Goal: Transaction & Acquisition: Purchase product/service

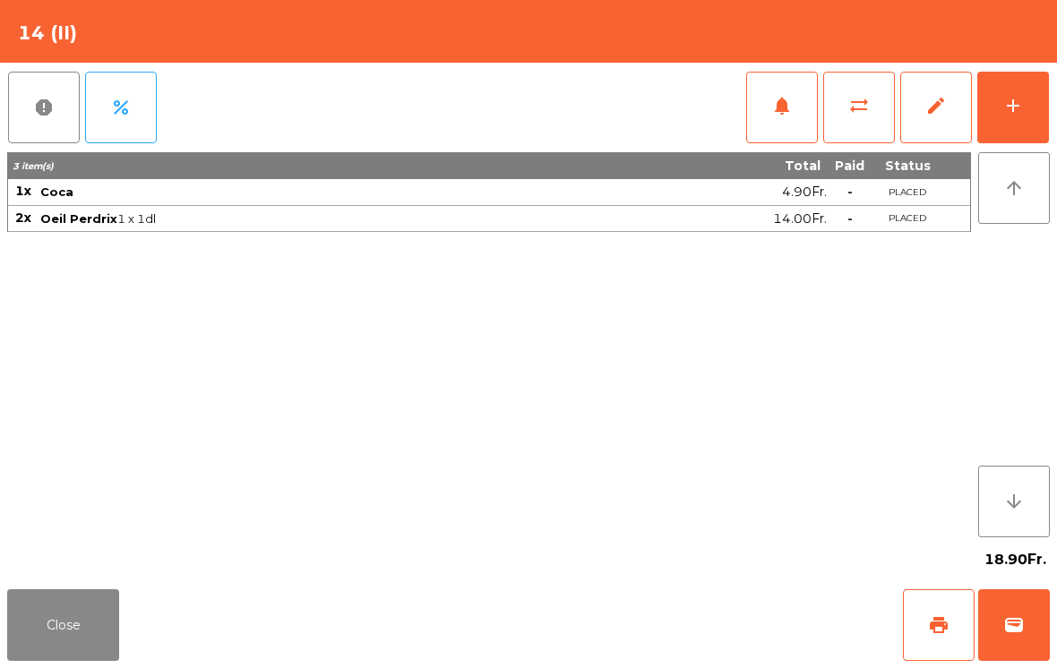
click at [947, 612] on button "print" at bounding box center [939, 625] width 72 height 72
click at [51, 617] on button "Close" at bounding box center [63, 625] width 112 height 72
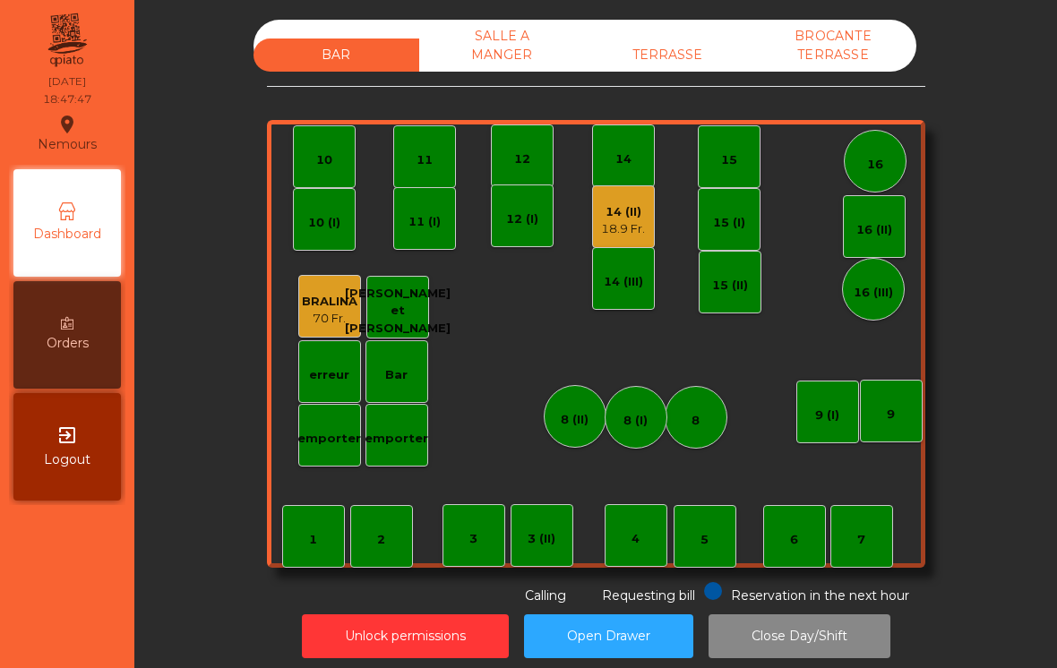
click at [891, 529] on div "7" at bounding box center [861, 536] width 63 height 63
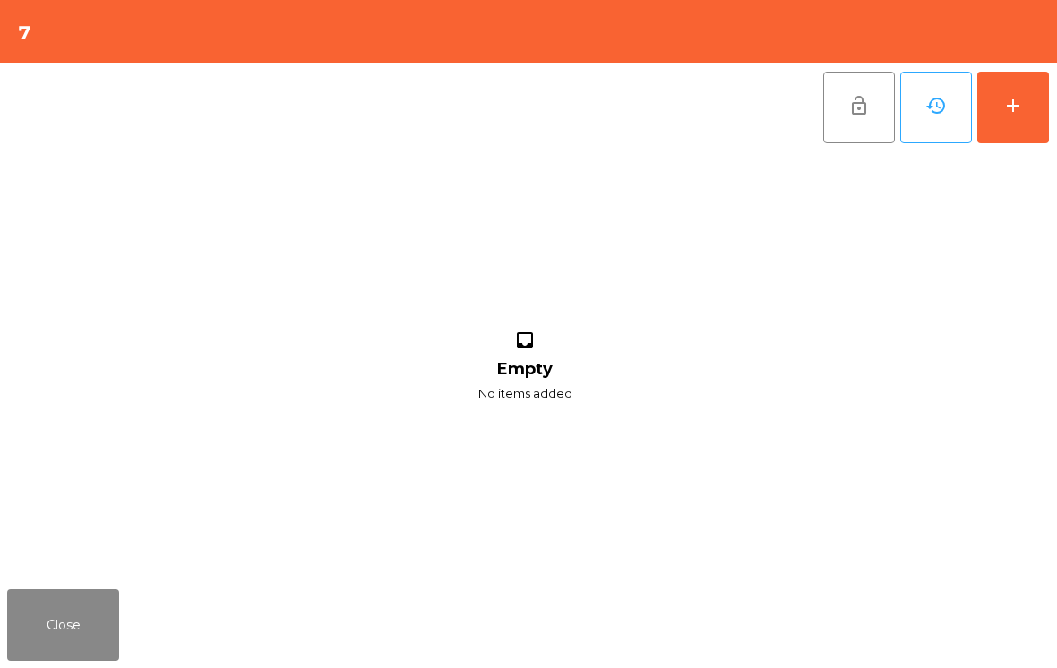
click at [1044, 98] on button "add" at bounding box center [1013, 108] width 72 height 72
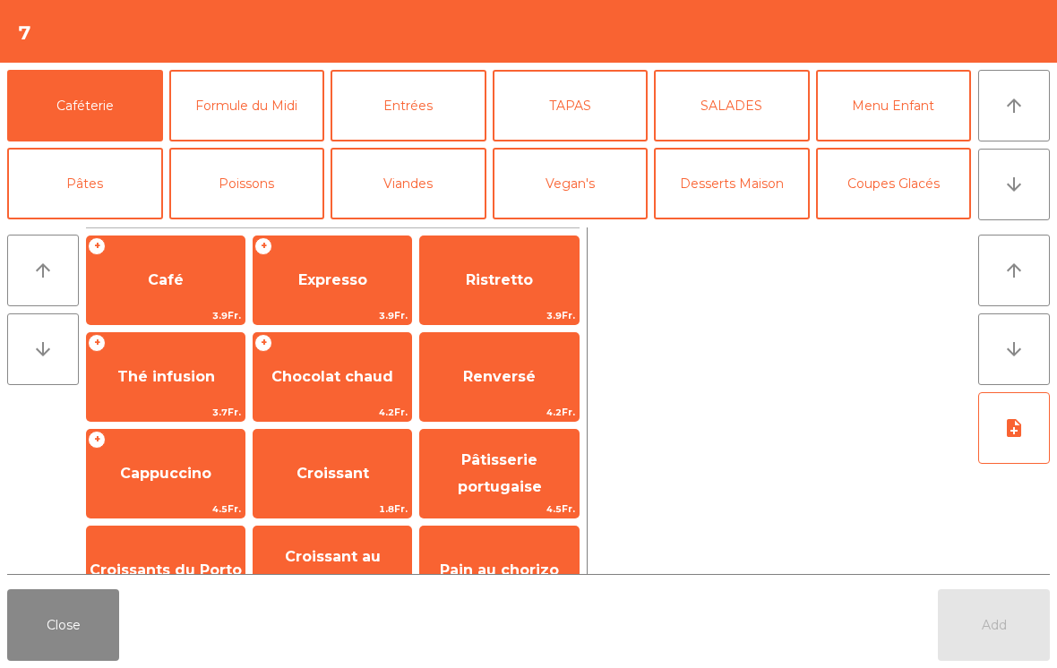
click at [1019, 185] on icon "arrow_downward" at bounding box center [1013, 184] width 21 height 21
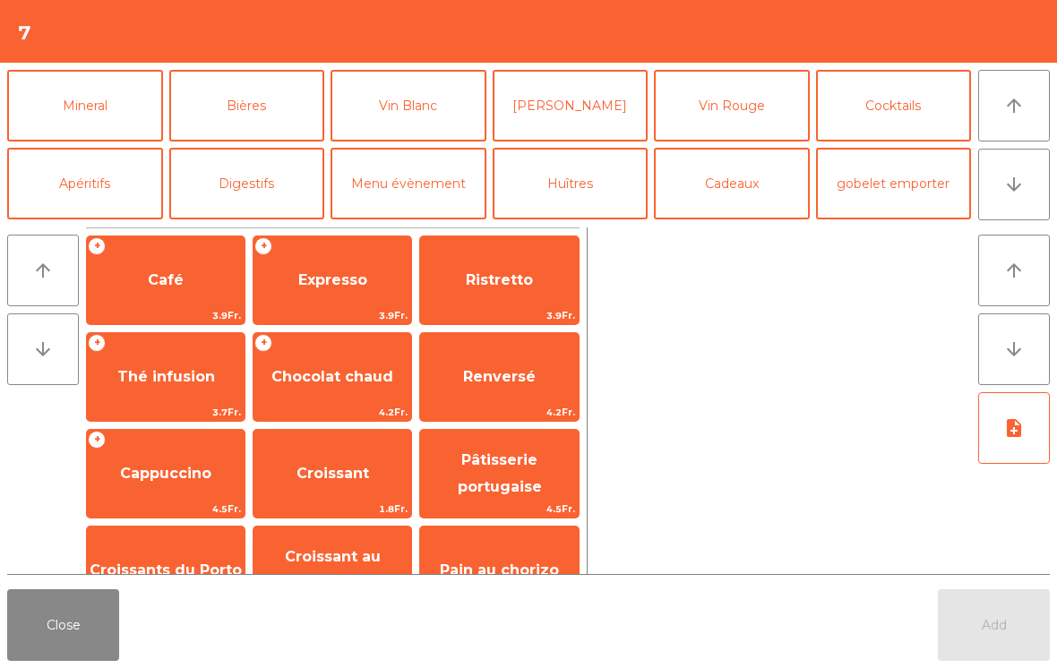
scroll to position [156, 0]
click at [401, 105] on button "Vin Blanc" at bounding box center [409, 106] width 156 height 72
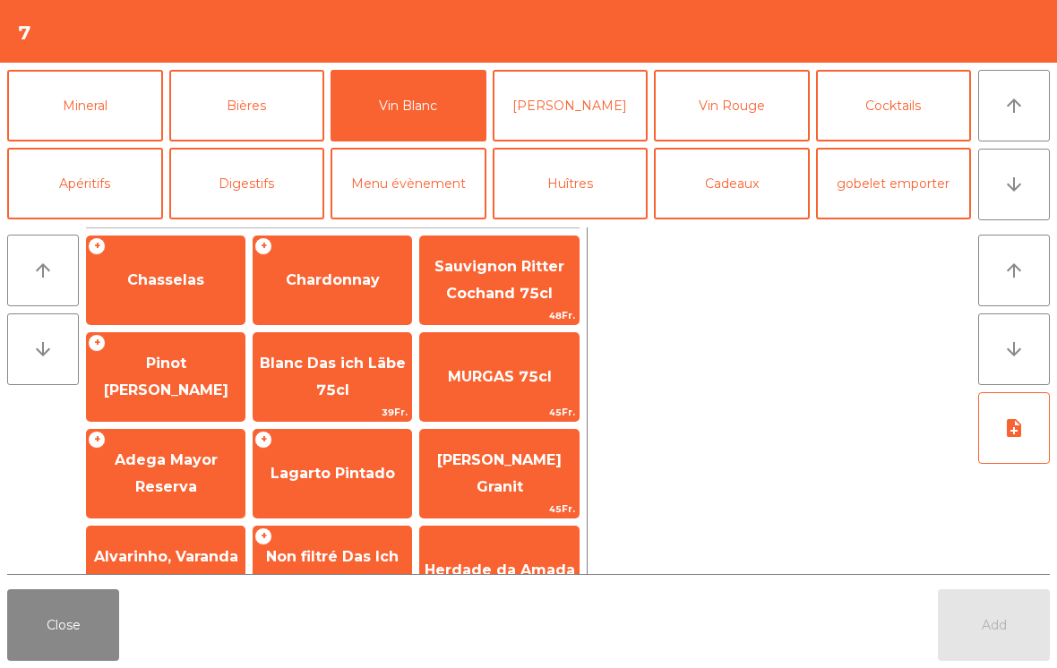
click at [364, 269] on span "Chardonnay" at bounding box center [332, 280] width 158 height 48
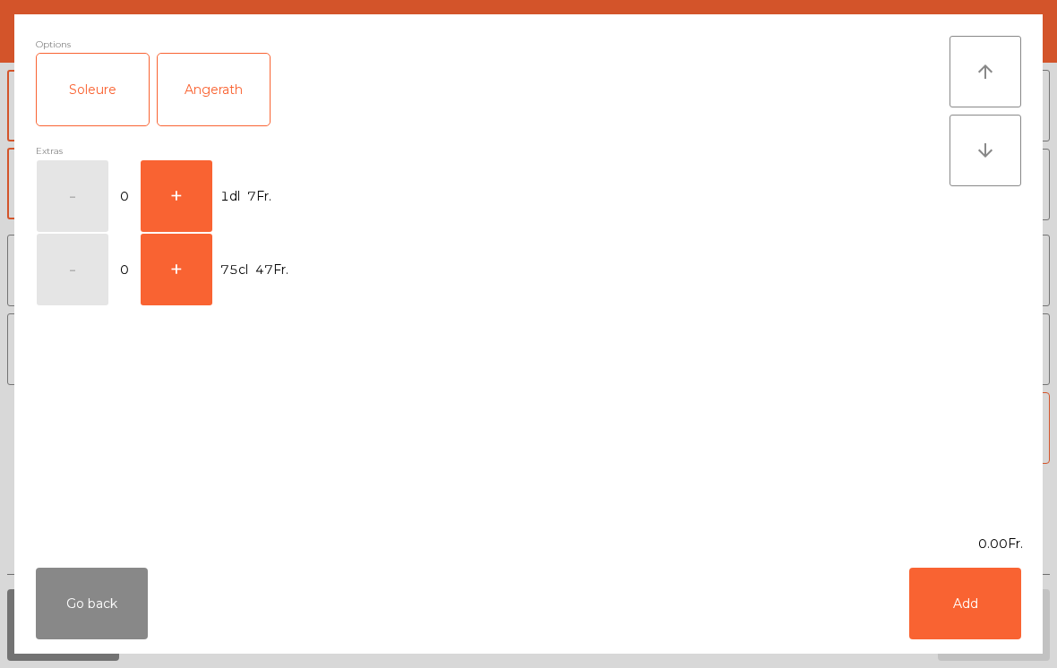
click at [159, 163] on button "+" at bounding box center [177, 196] width 72 height 72
click at [962, 612] on button "Add" at bounding box center [965, 604] width 112 height 72
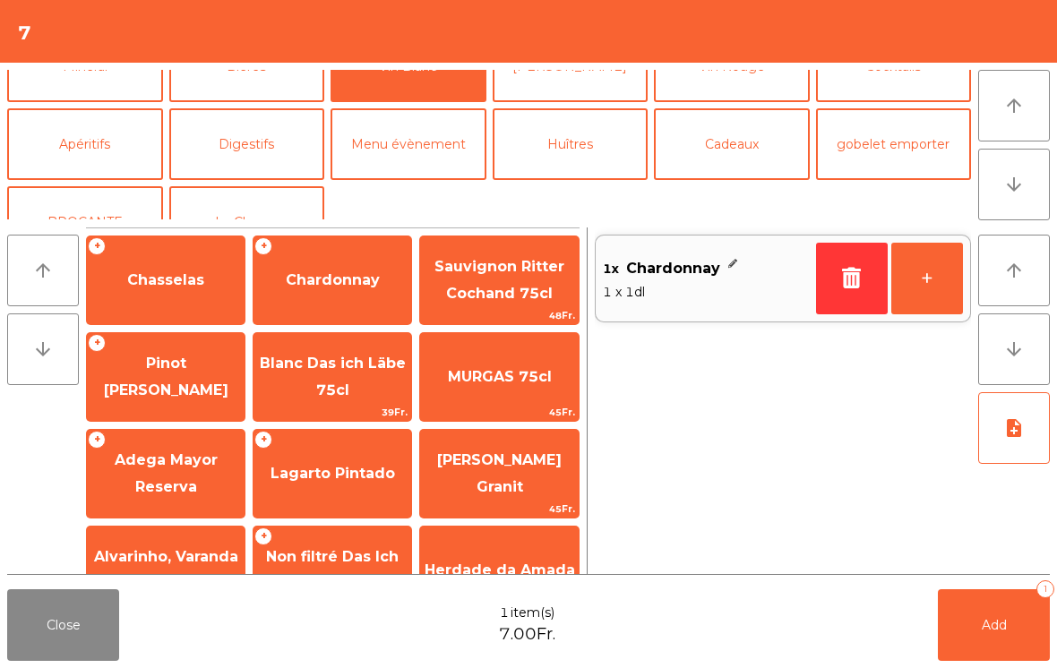
scroll to position [195, 0]
click at [256, 89] on button "Bières" at bounding box center [247, 66] width 156 height 72
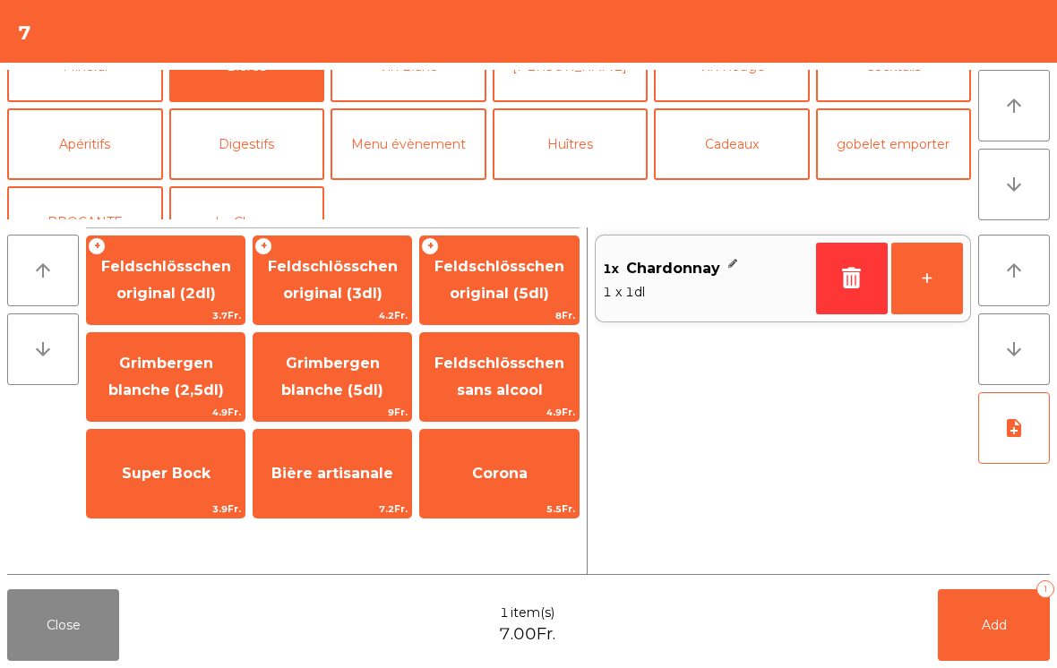
click at [176, 377] on span "Grimbergen blanche (2,5dl)" at bounding box center [166, 377] width 158 height 76
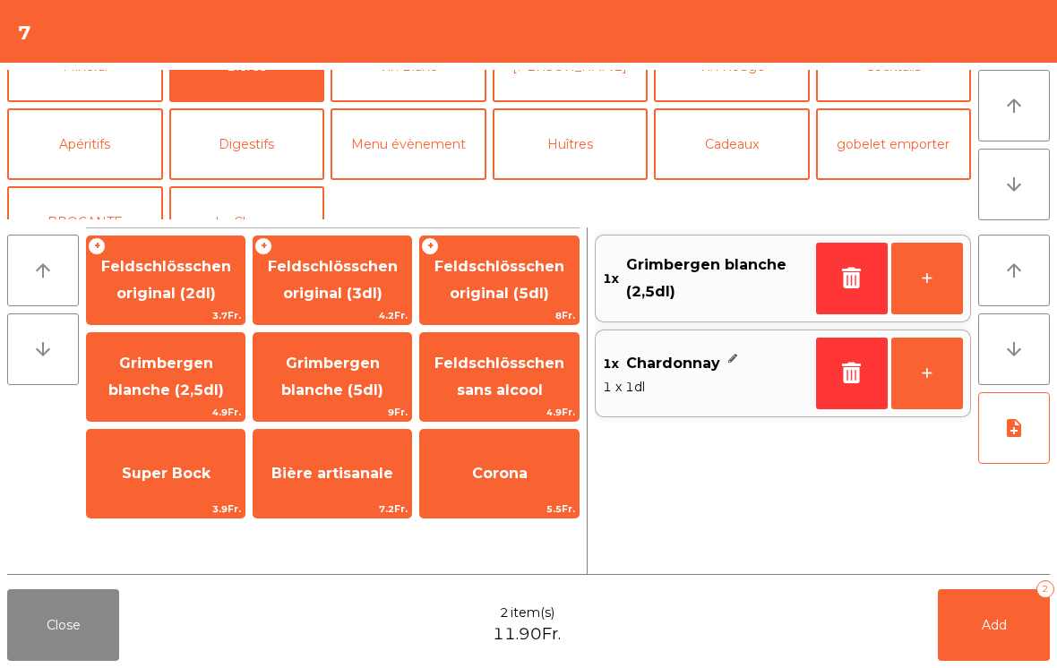
click at [1002, 648] on button "Add 2" at bounding box center [994, 625] width 112 height 72
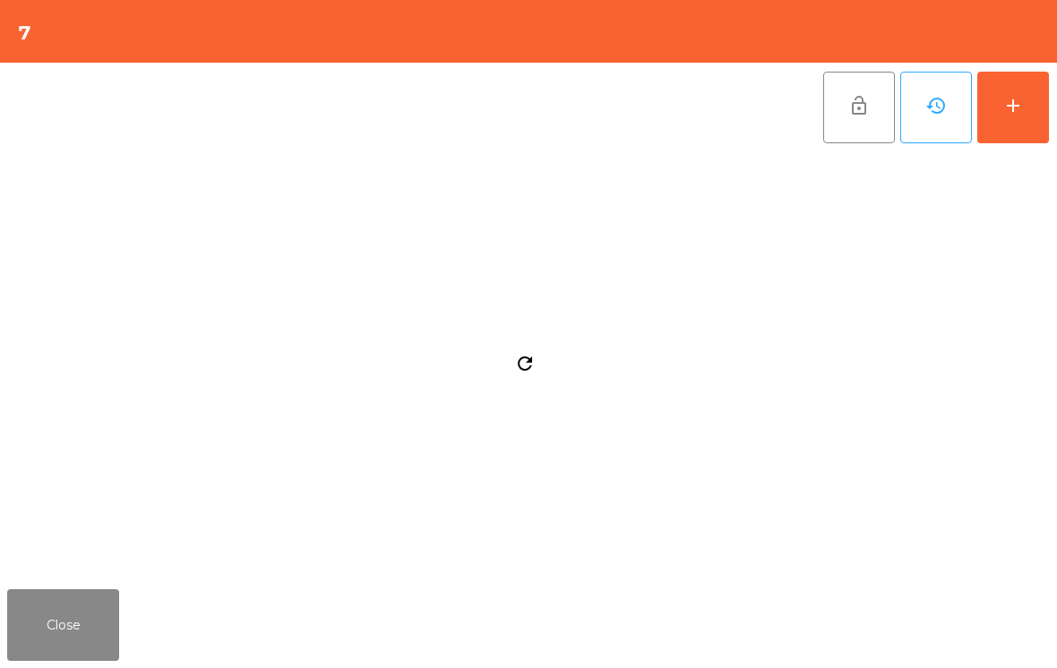
click at [74, 623] on button "Close" at bounding box center [63, 625] width 112 height 72
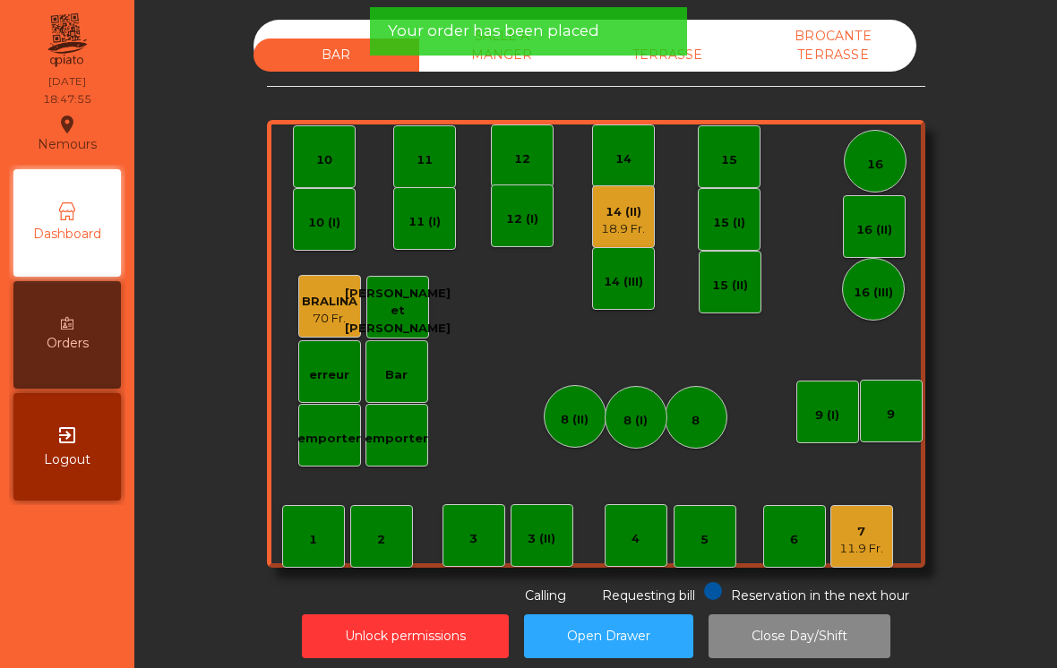
click at [634, 220] on div "18.9 Fr." at bounding box center [623, 229] width 44 height 18
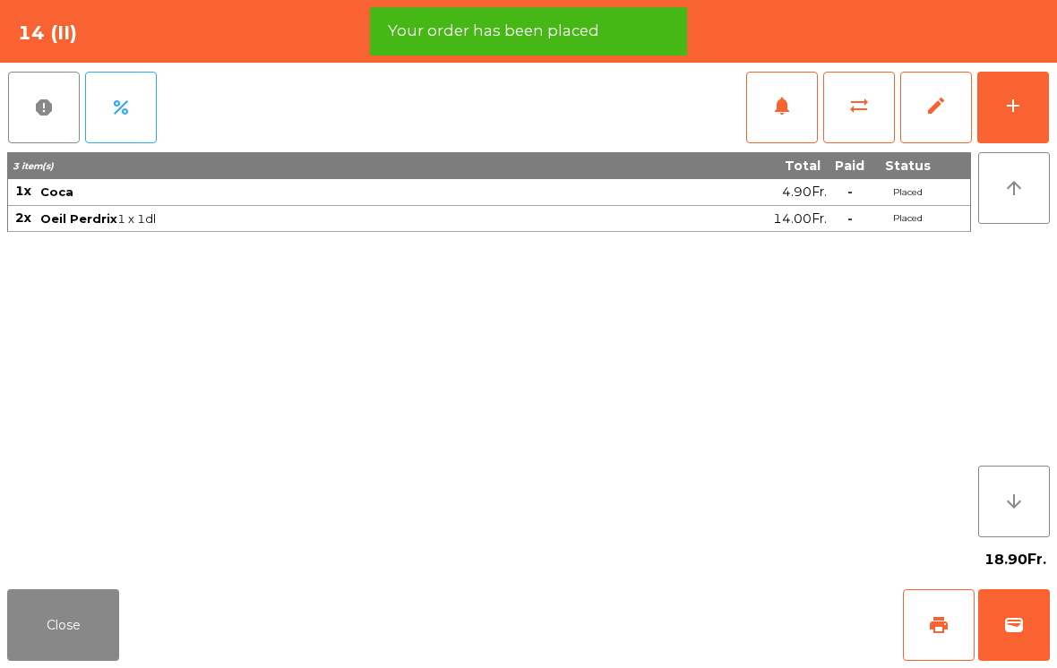
click at [1006, 627] on span "wallet" at bounding box center [1013, 624] width 21 height 21
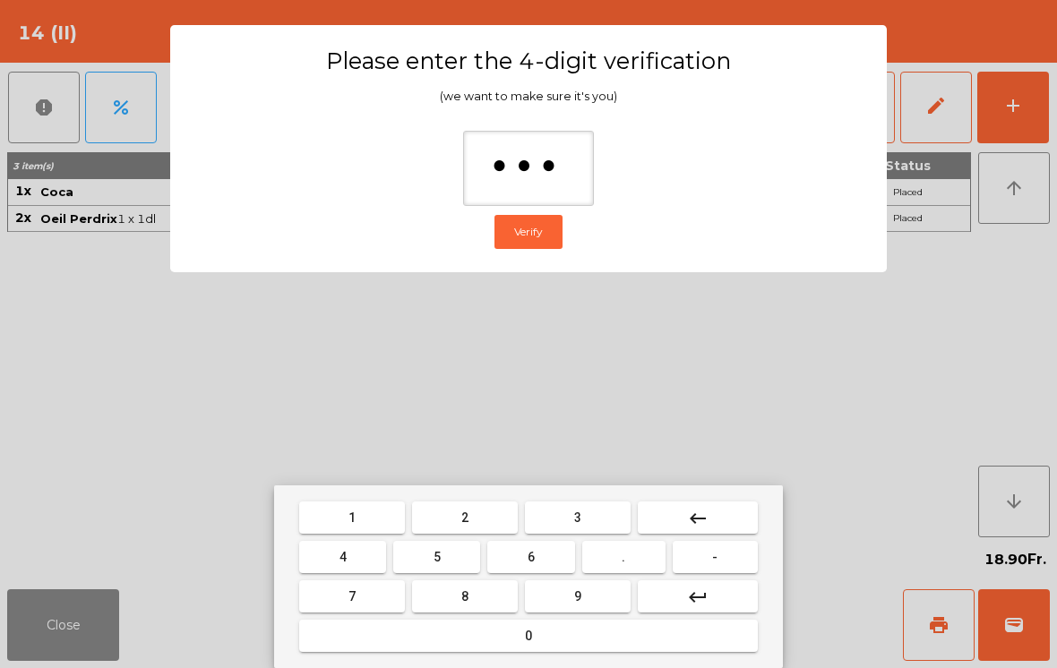
type input "****"
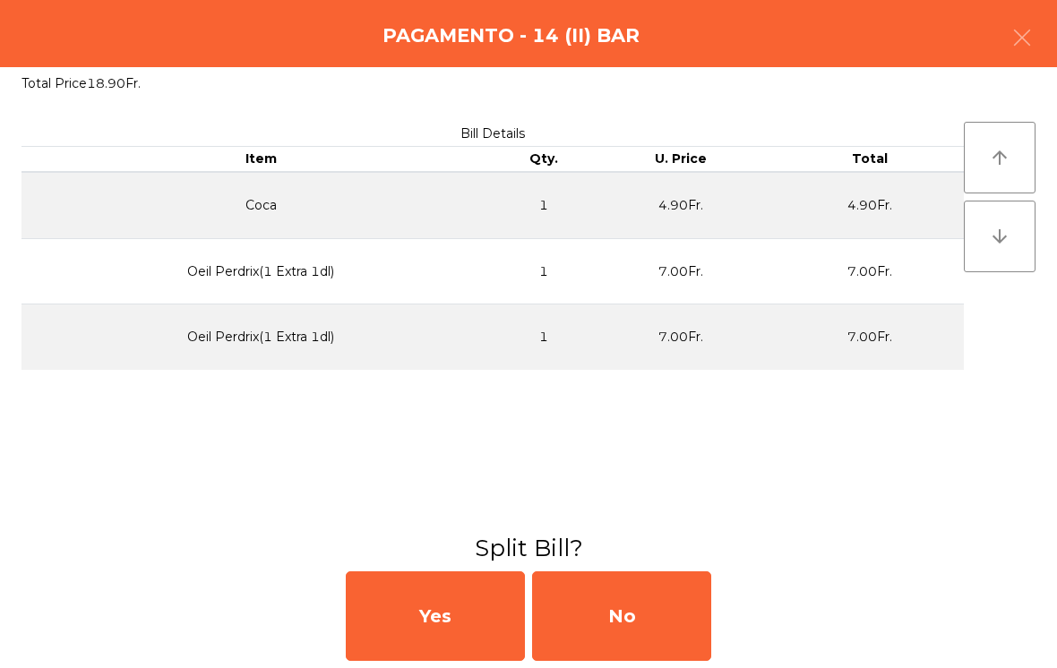
click at [788, 606] on div "Yes No" at bounding box center [528, 616] width 1057 height 104
click at [656, 617] on div "No" at bounding box center [621, 616] width 179 height 90
click at [654, 620] on div "MB" at bounding box center [621, 616] width 179 height 90
click at [687, 637] on div "No" at bounding box center [621, 616] width 179 height 90
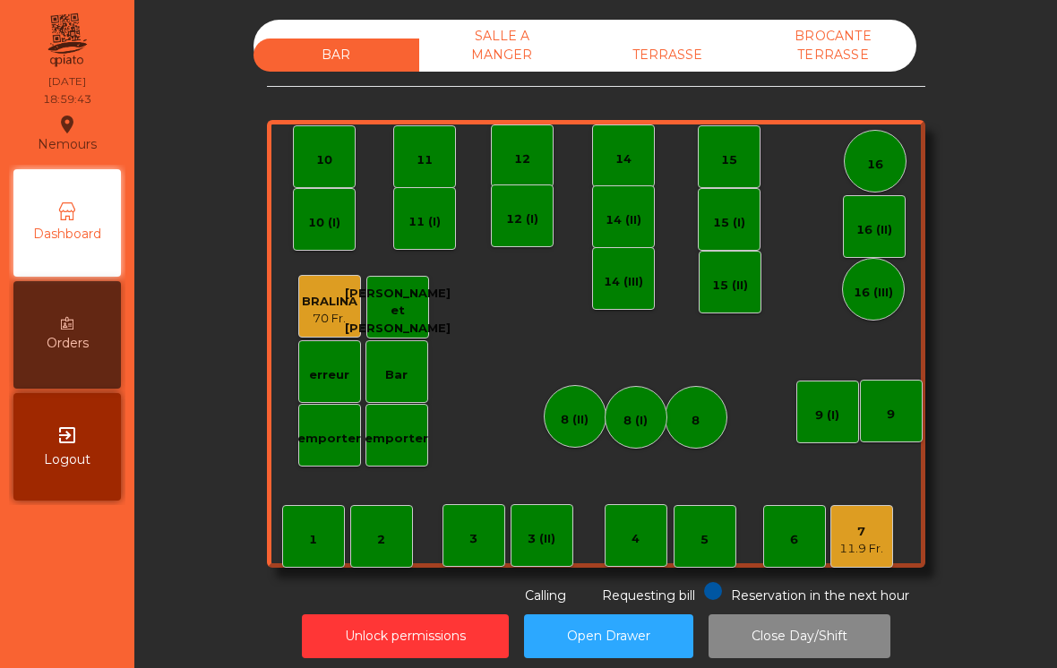
click at [869, 543] on div "11.9 Fr." at bounding box center [861, 549] width 44 height 18
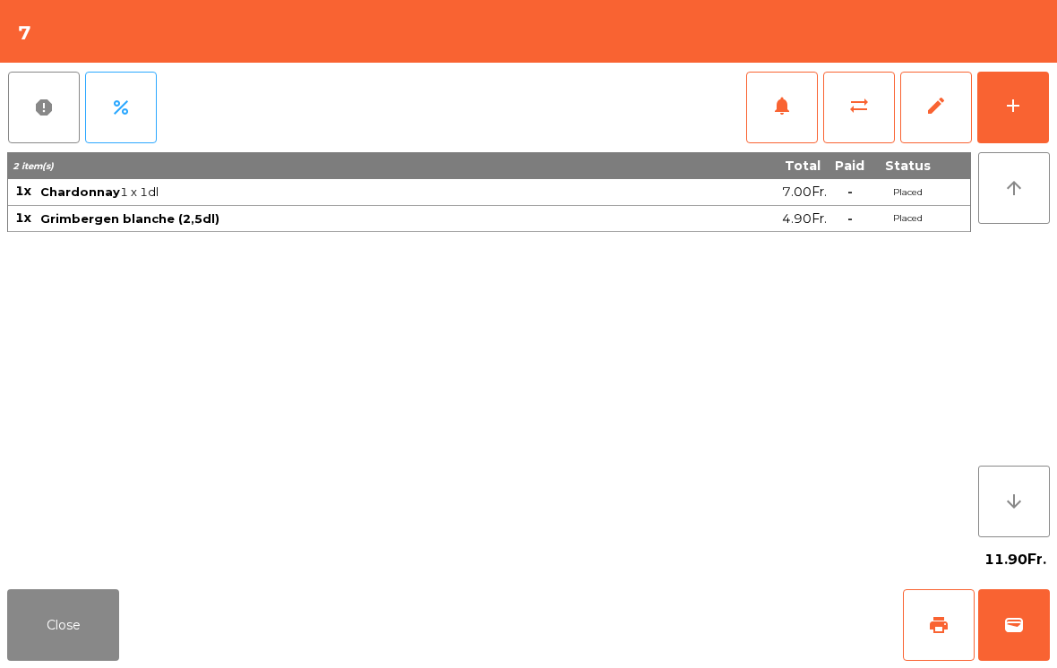
click at [1018, 102] on div "add" at bounding box center [1012, 105] width 21 height 21
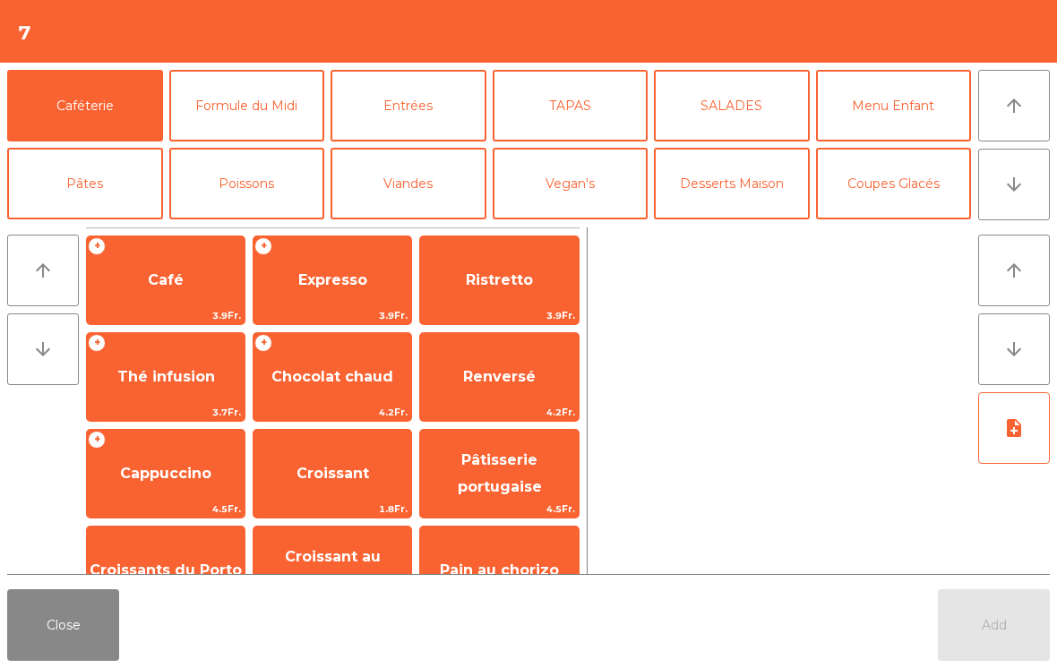
click at [448, 101] on button "Entrées" at bounding box center [409, 106] width 156 height 72
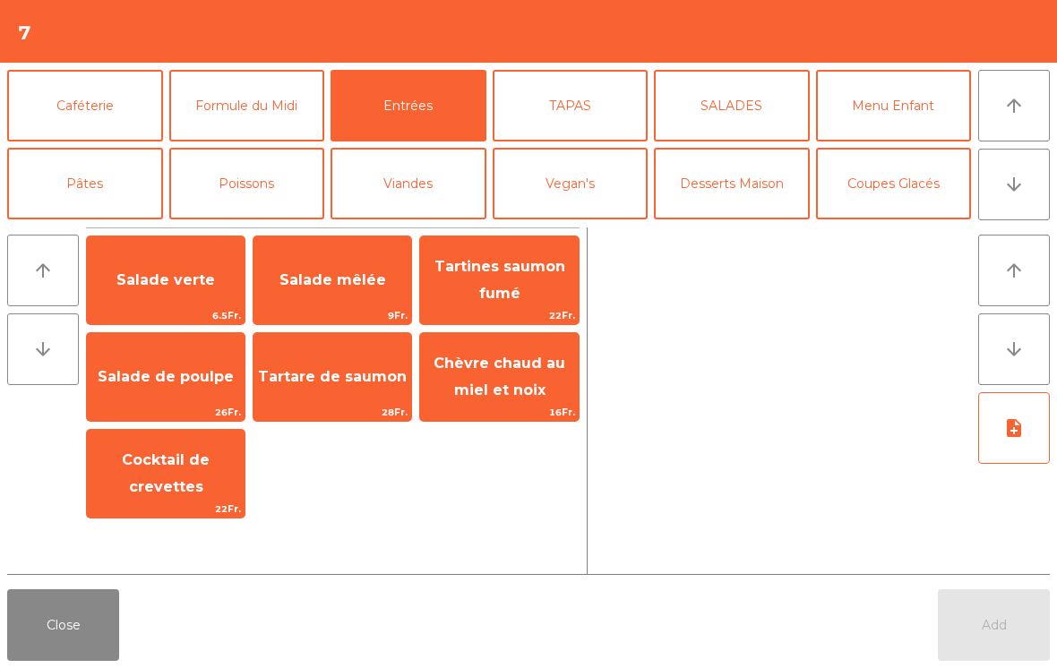
click at [334, 380] on span "Tartare de saumon" at bounding box center [332, 376] width 149 height 17
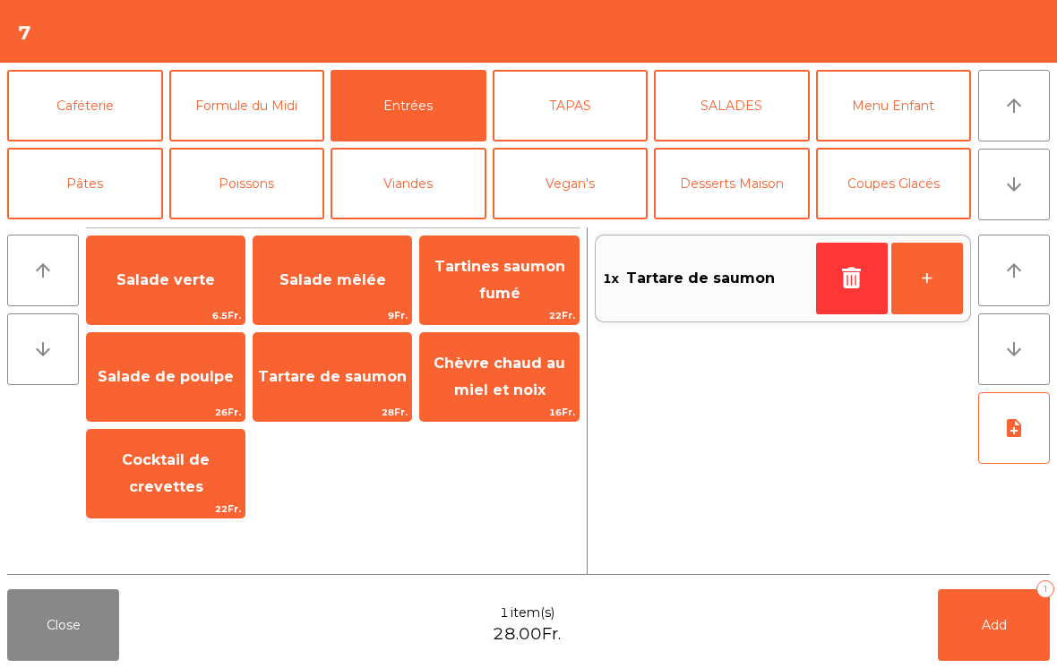
click at [339, 383] on span "Tartare de saumon" at bounding box center [332, 376] width 149 height 17
click at [998, 642] on button "Add 2" at bounding box center [994, 625] width 112 height 72
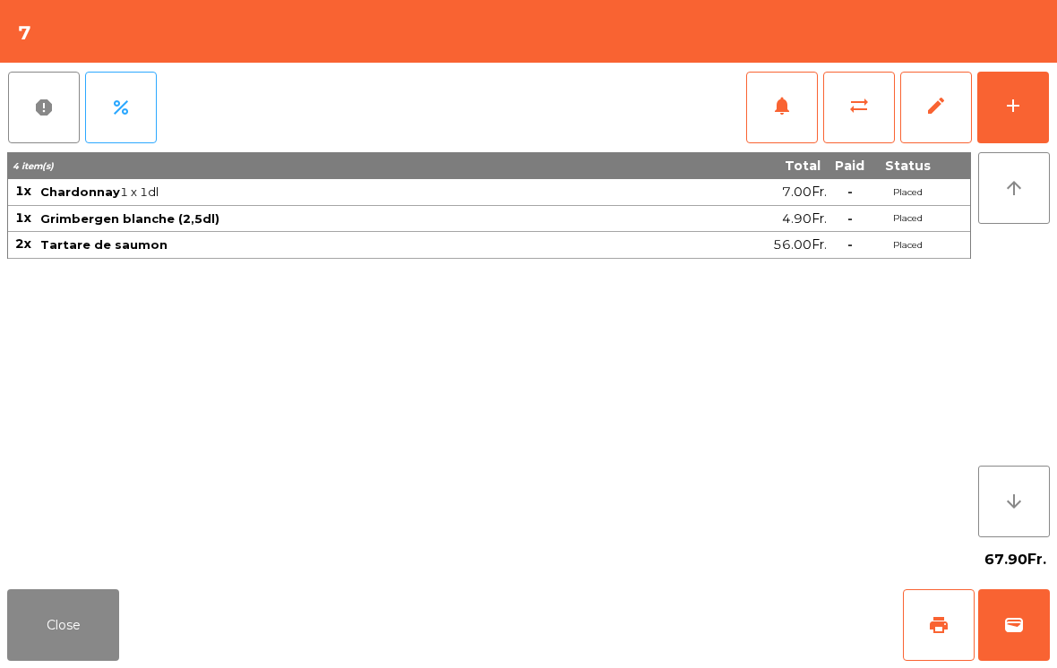
click at [57, 631] on button "Close" at bounding box center [63, 625] width 112 height 72
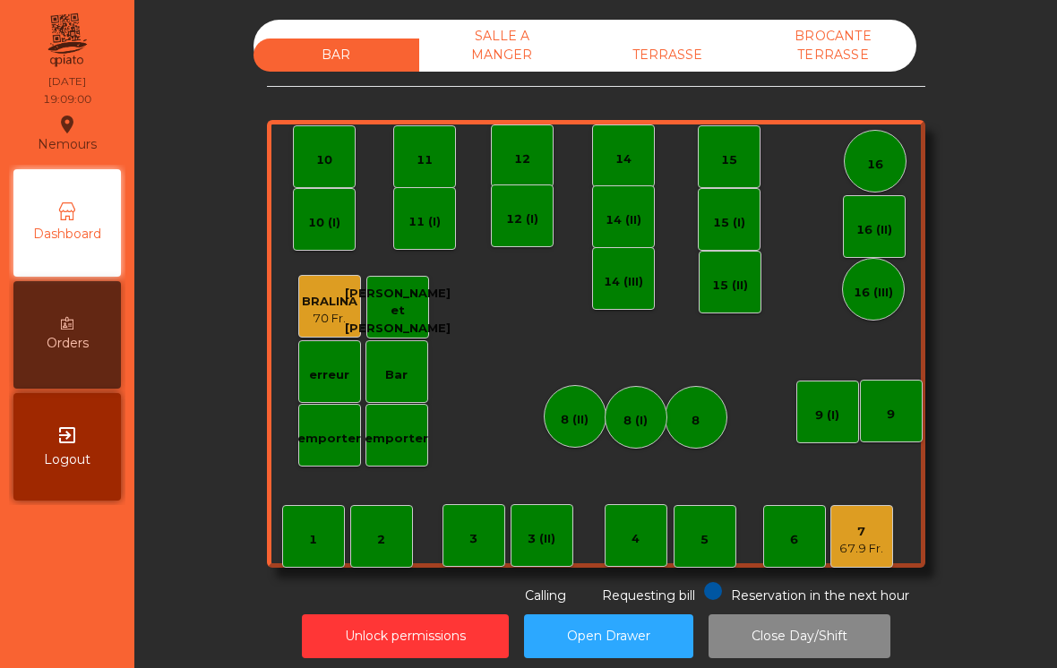
click at [870, 541] on div "67.9 Fr." at bounding box center [861, 549] width 44 height 18
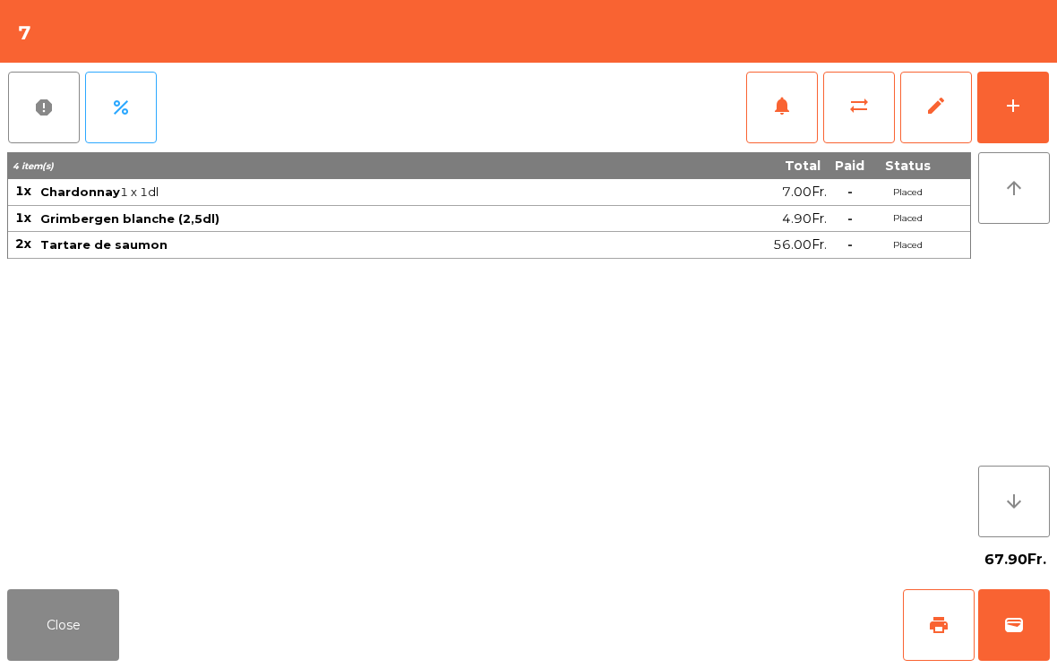
click at [39, 637] on button "Close" at bounding box center [63, 625] width 112 height 72
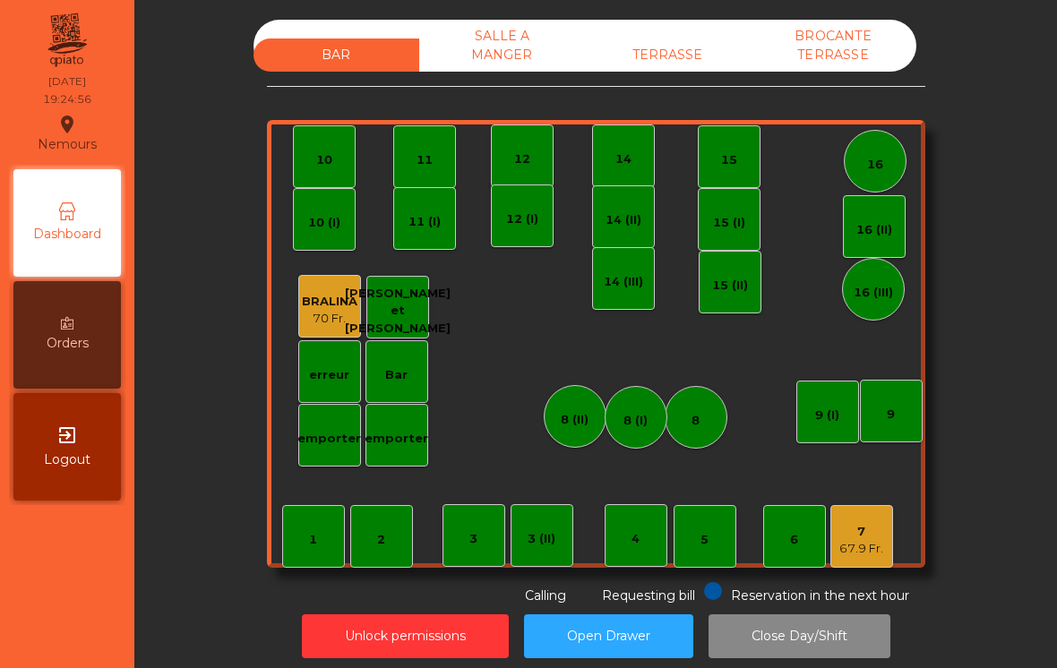
click at [865, 554] on div "67.9 Fr." at bounding box center [861, 549] width 44 height 18
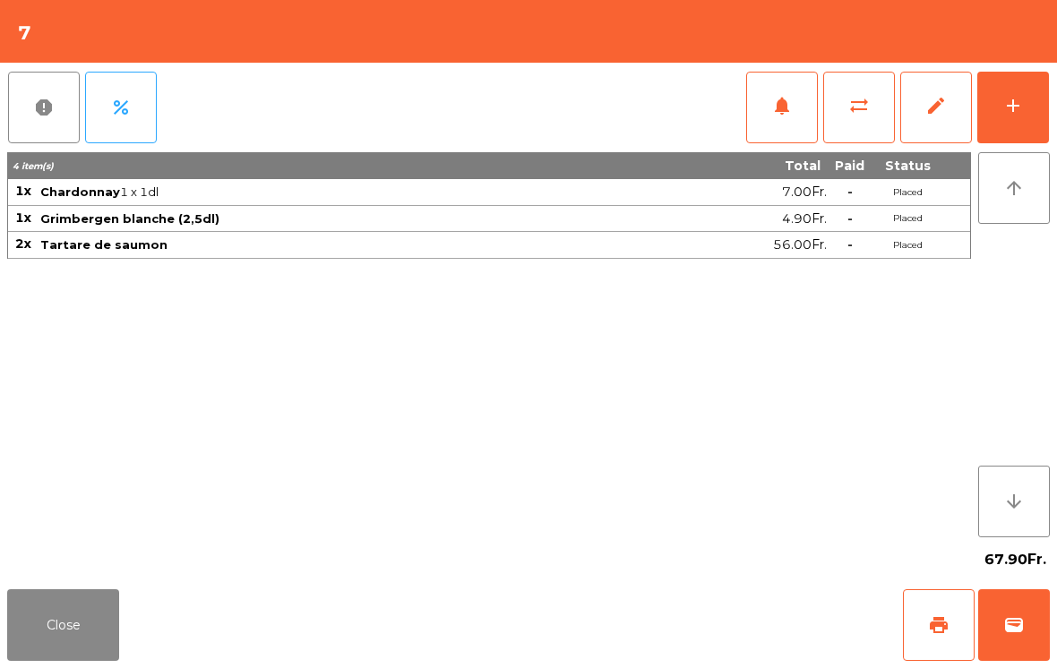
click at [1007, 142] on button "add" at bounding box center [1013, 108] width 72 height 72
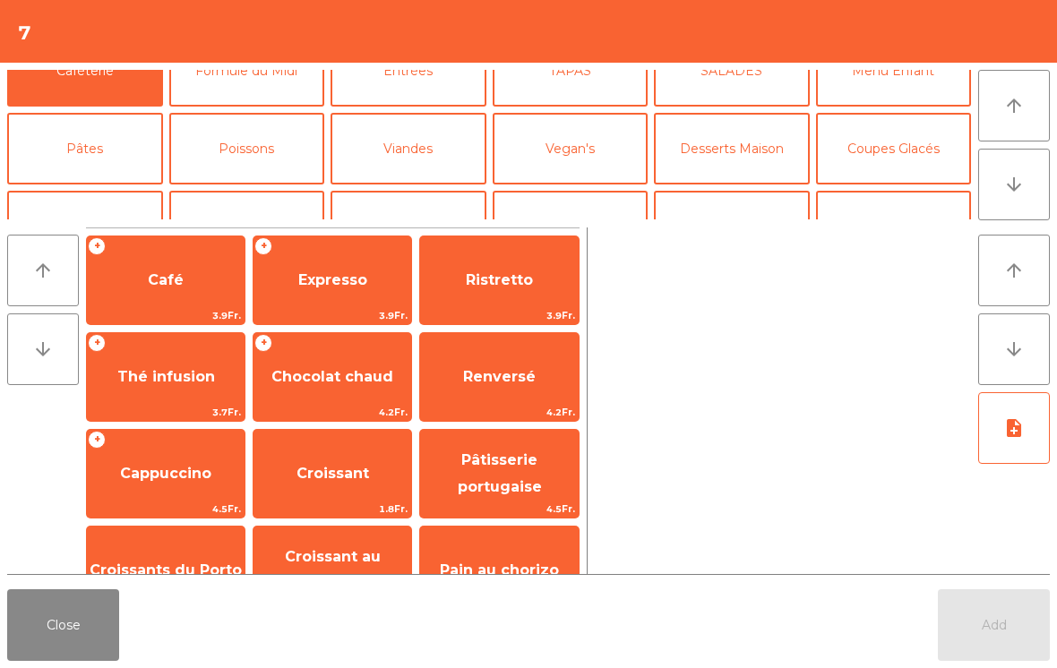
scroll to position [58, 0]
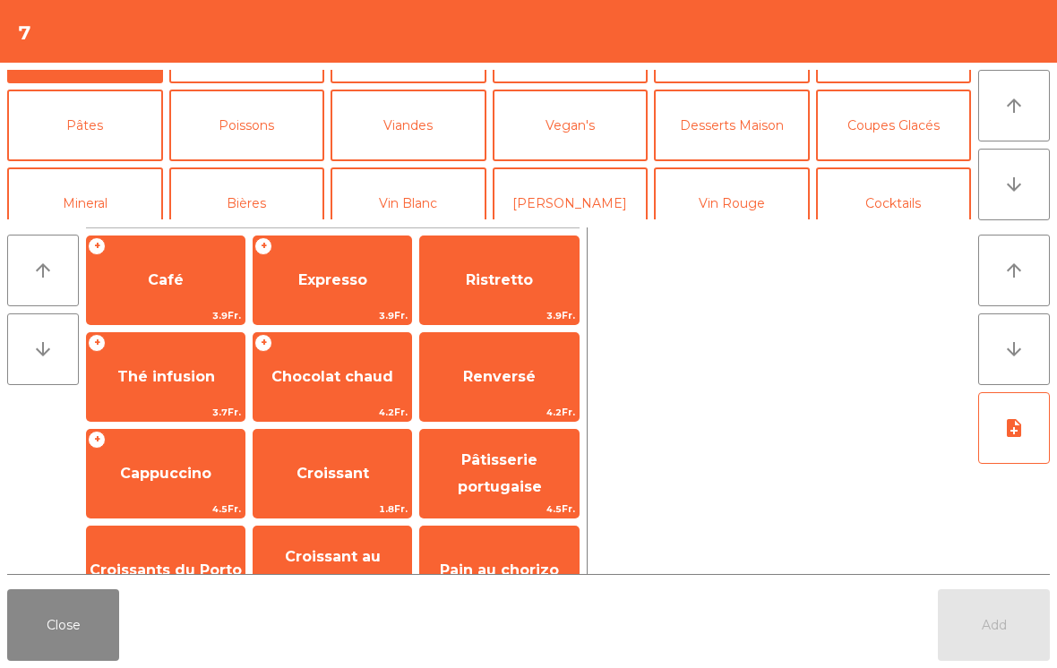
click at [404, 182] on button "Vin Blanc" at bounding box center [409, 203] width 156 height 72
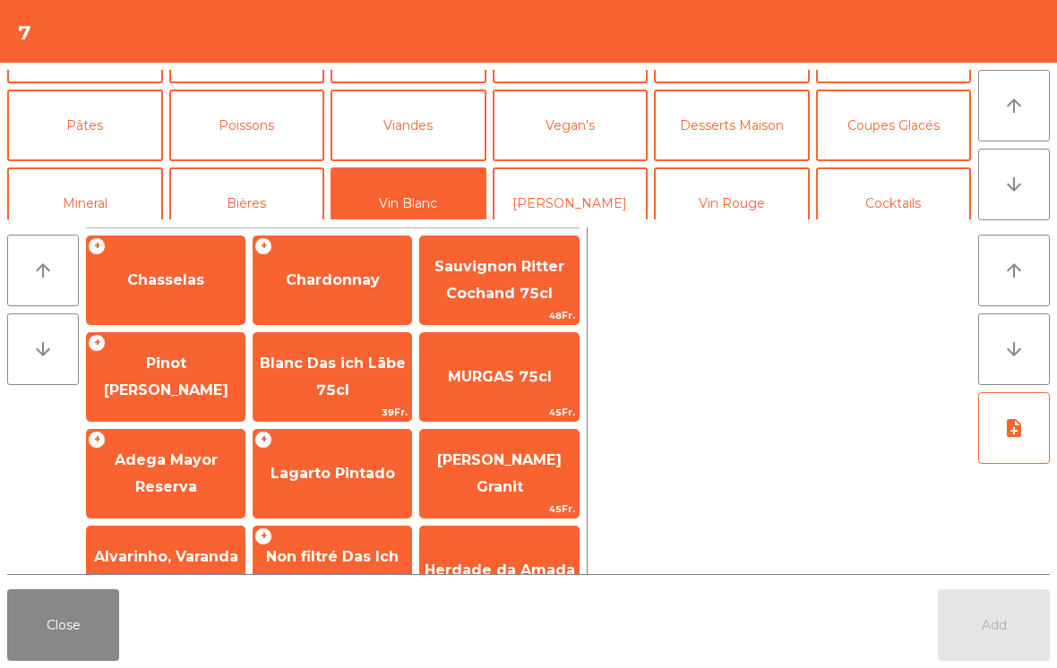
click at [193, 269] on span "Chasselas" at bounding box center [166, 280] width 158 height 48
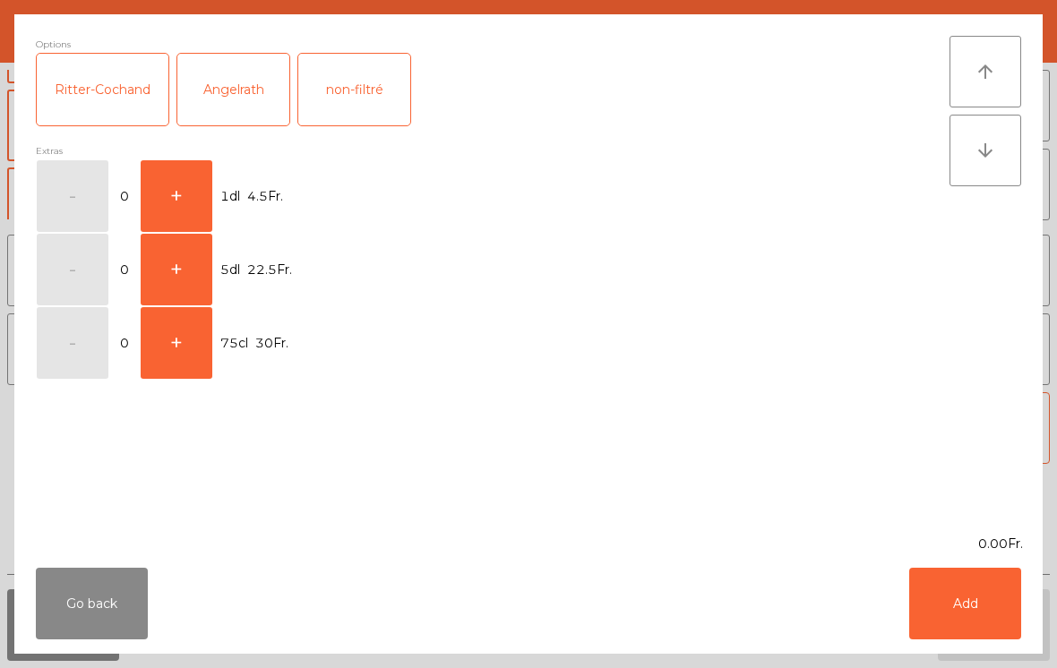
click at [37, 616] on button "Go back" at bounding box center [92, 604] width 112 height 72
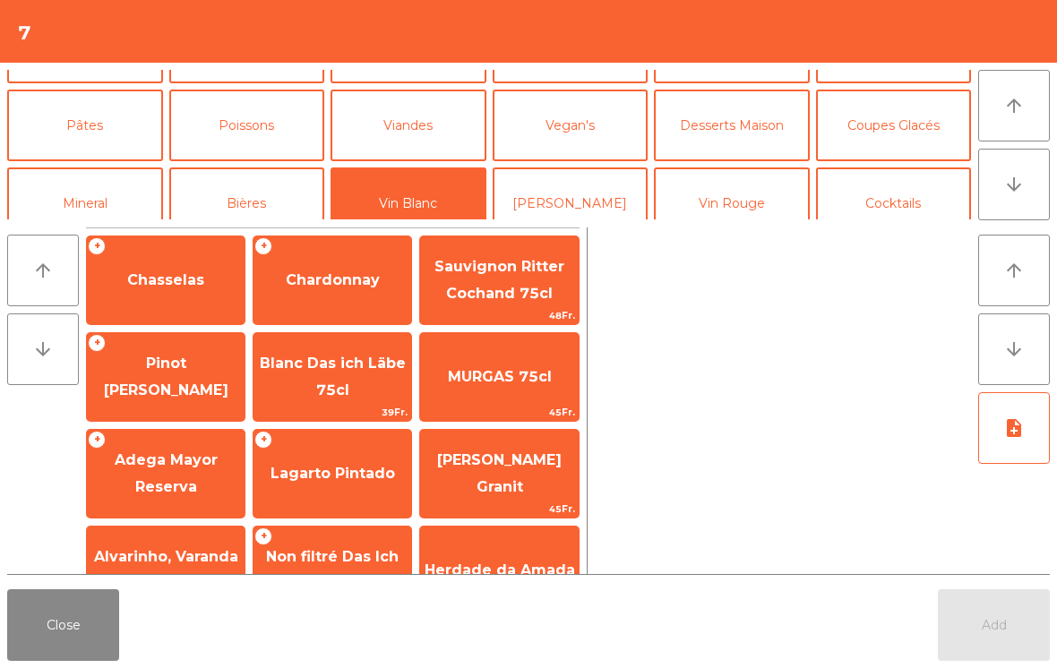
click at [346, 269] on span "Chardonnay" at bounding box center [332, 280] width 158 height 48
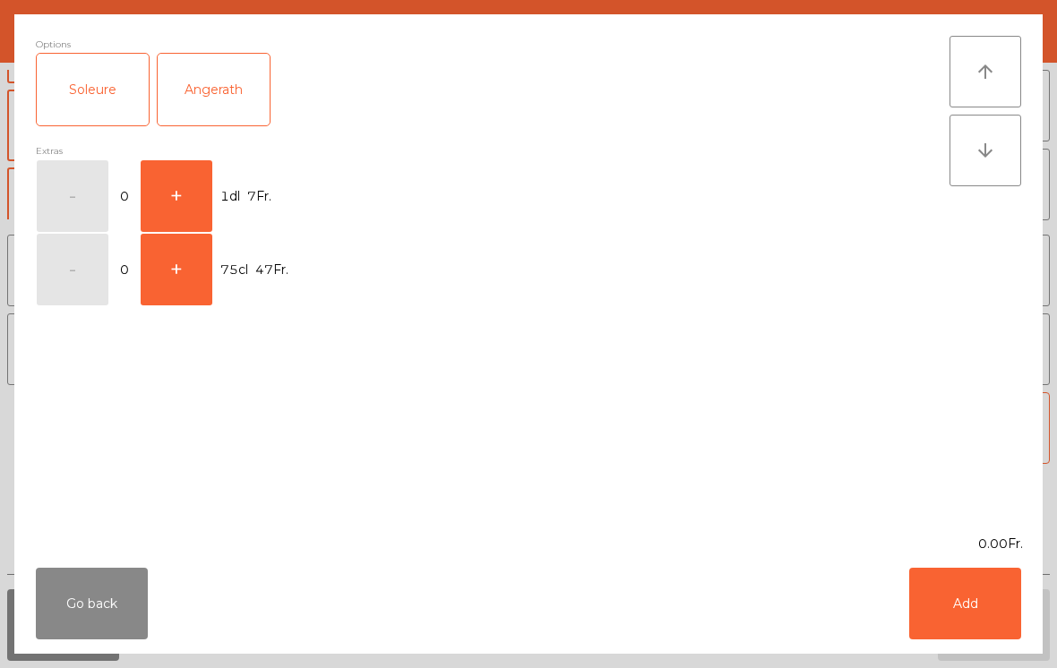
click at [184, 188] on button "+" at bounding box center [177, 196] width 72 height 72
click at [969, 576] on button "Add" at bounding box center [965, 604] width 112 height 72
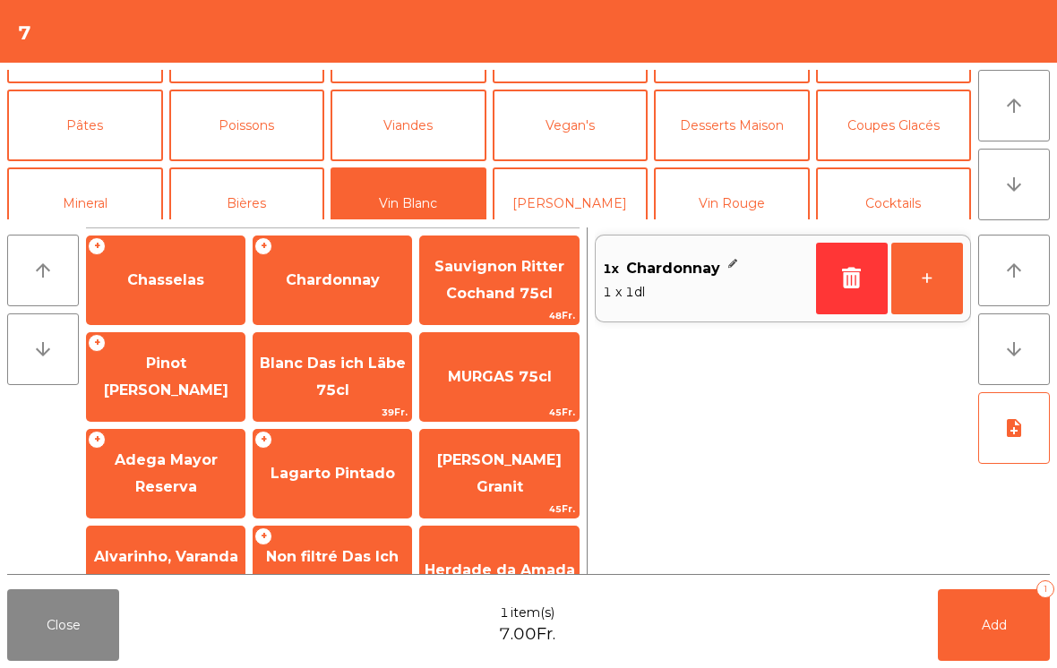
click at [369, 269] on span "Chardonnay" at bounding box center [332, 280] width 158 height 48
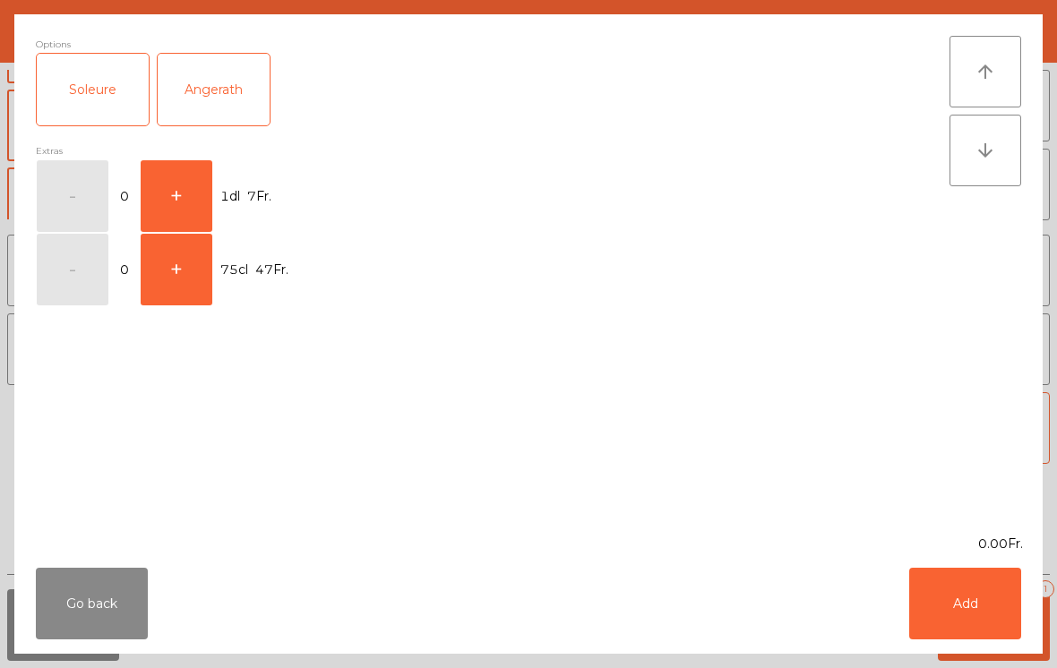
click at [57, 626] on button "Go back" at bounding box center [92, 604] width 112 height 72
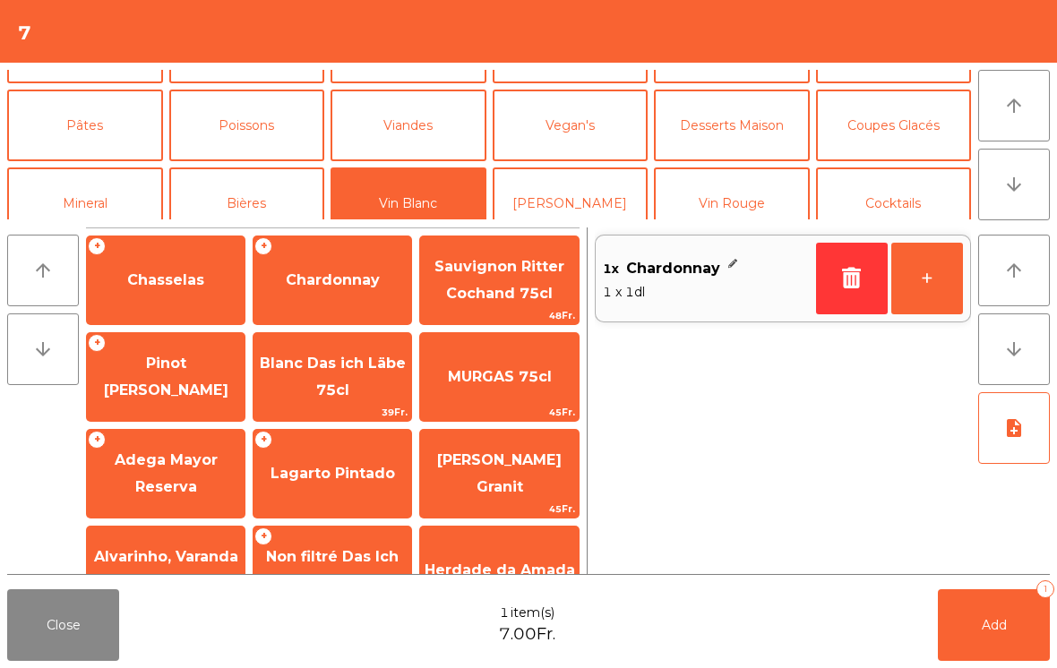
click at [929, 288] on button "+" at bounding box center [927, 279] width 72 height 72
click at [1009, 623] on button "Add 2" at bounding box center [994, 625] width 112 height 72
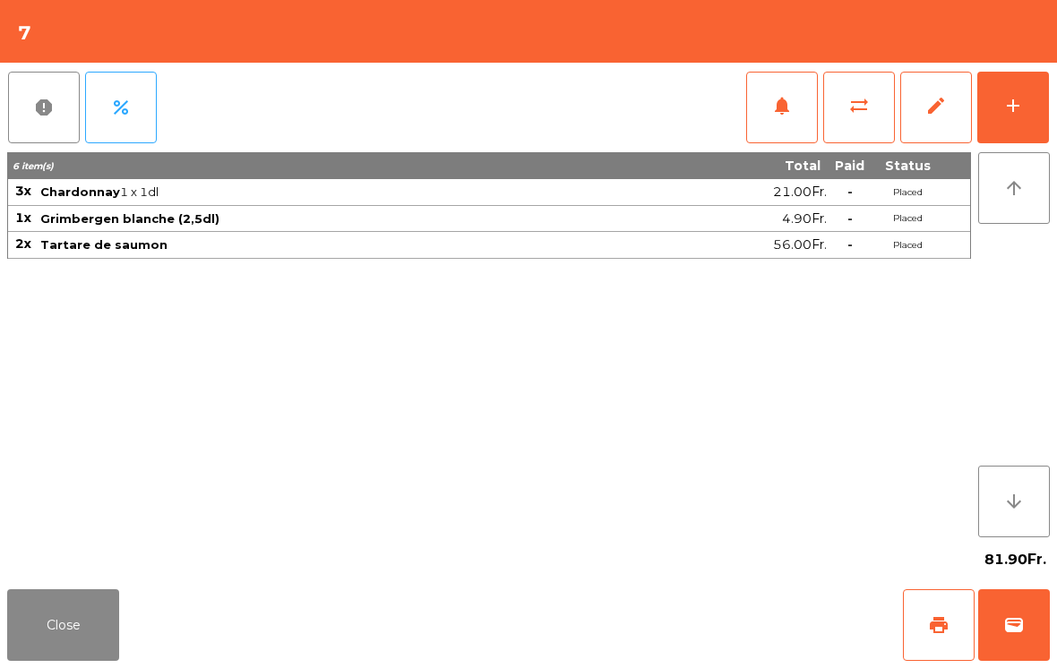
click at [66, 657] on button "Close" at bounding box center [63, 625] width 112 height 72
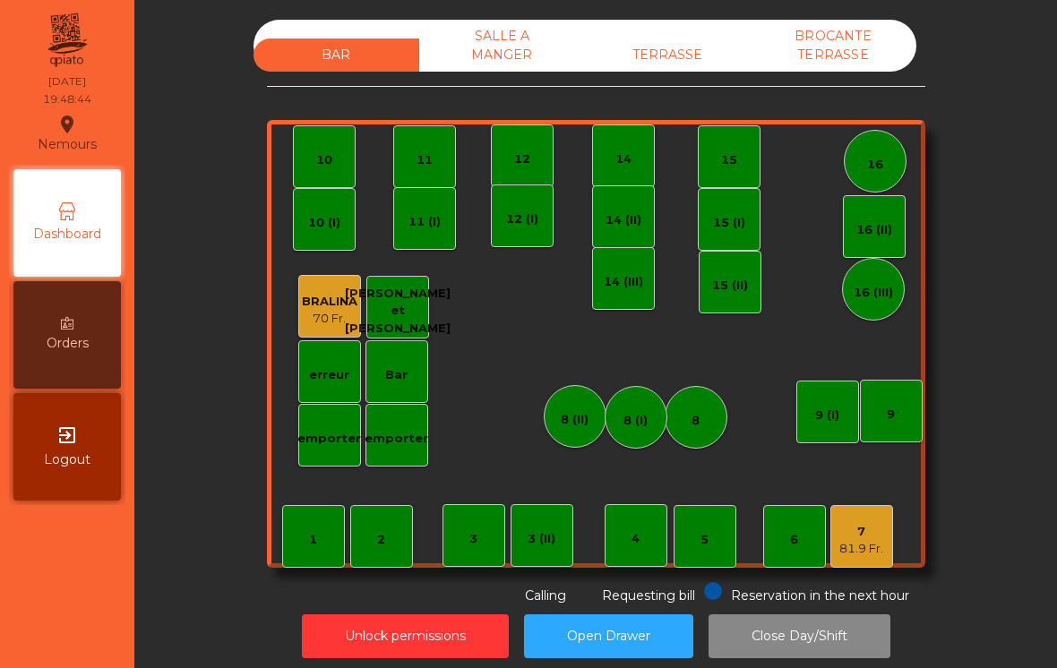
click at [397, 550] on div "2" at bounding box center [381, 536] width 63 height 63
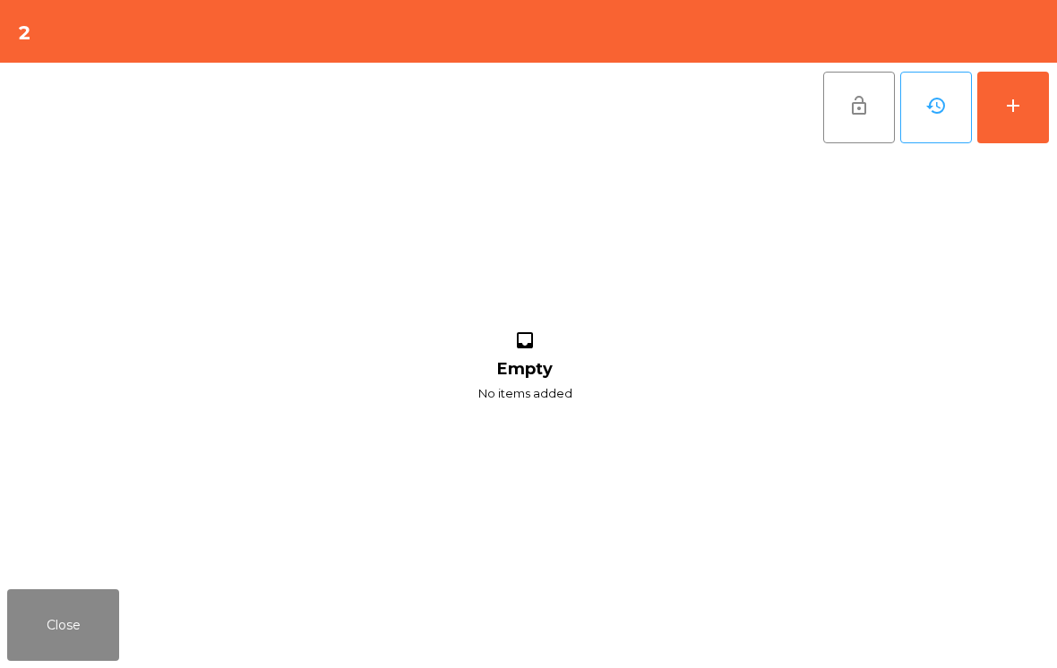
click at [1027, 102] on button "add" at bounding box center [1013, 108] width 72 height 72
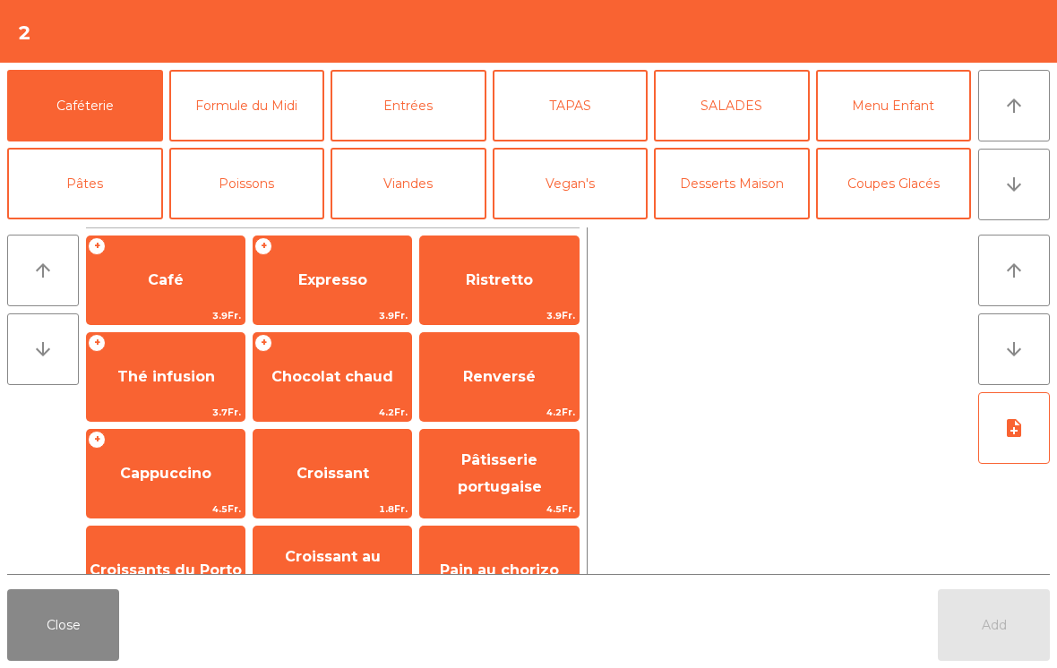
click at [1019, 188] on icon "arrow_downward" at bounding box center [1013, 184] width 21 height 21
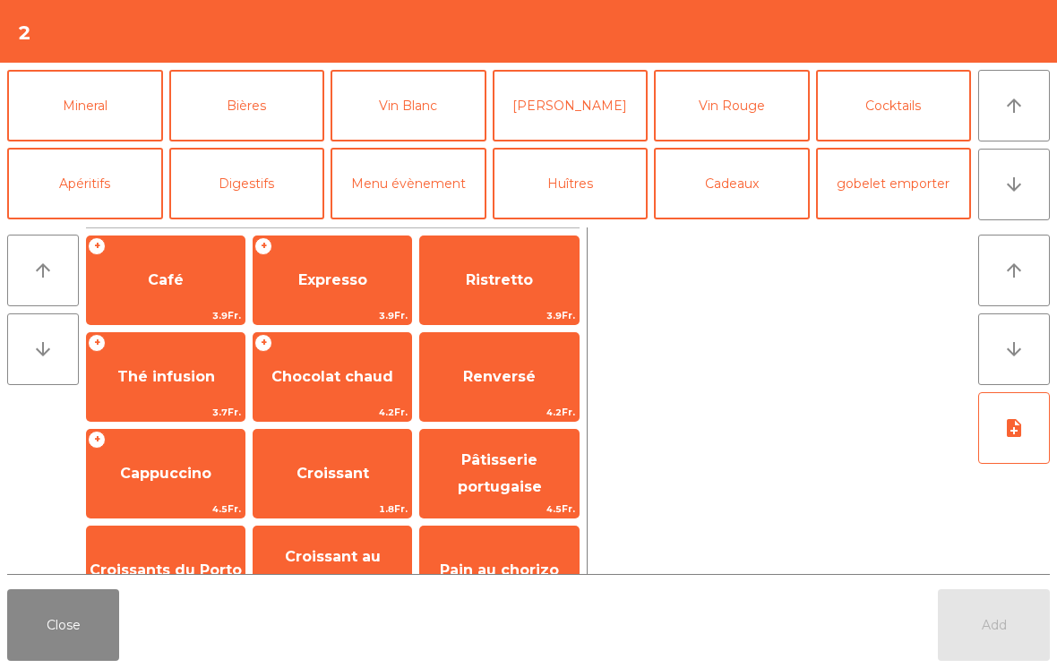
click at [728, 113] on button "Vin Rouge" at bounding box center [732, 106] width 156 height 72
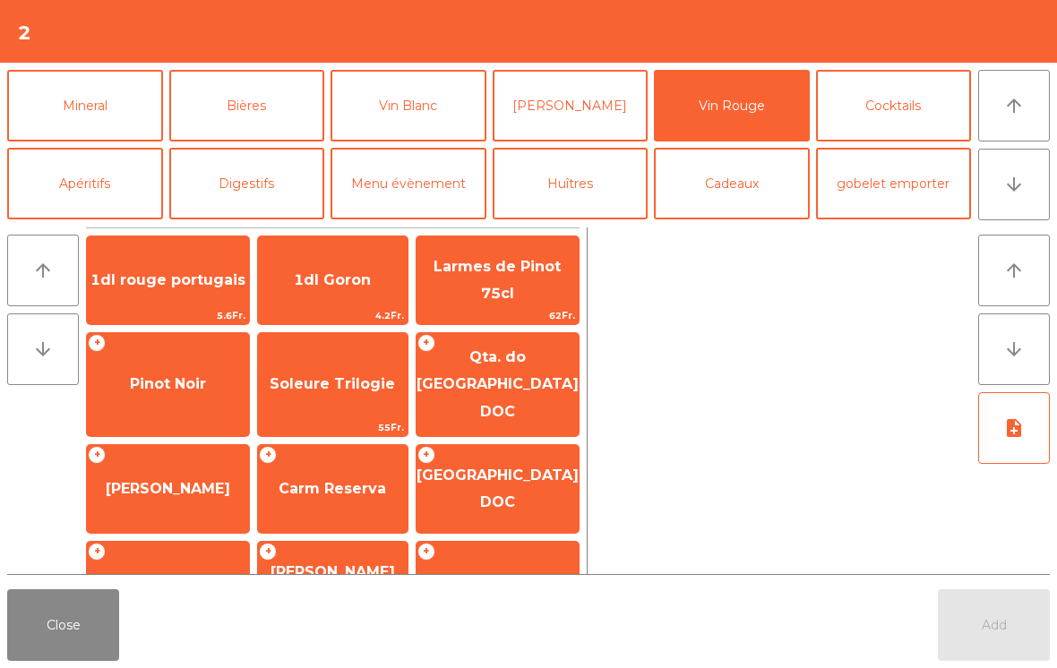
click at [155, 303] on span "1dl rouge portugais" at bounding box center [168, 280] width 162 height 48
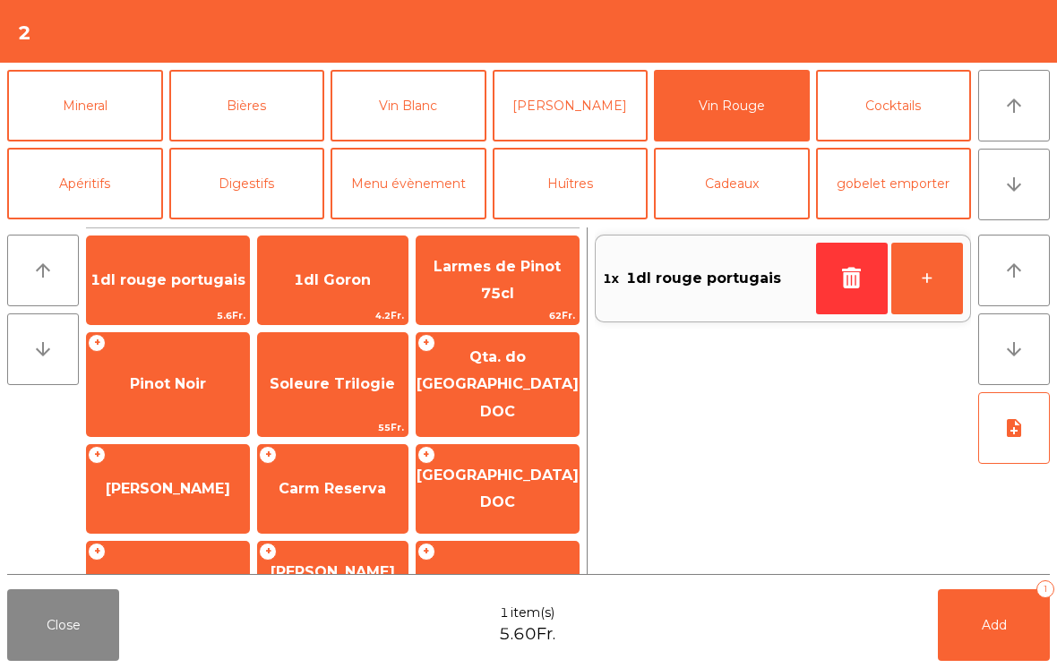
click at [185, 293] on span "1dl rouge portugais" at bounding box center [168, 280] width 162 height 48
click at [193, 292] on span "1dl rouge portugais" at bounding box center [168, 280] width 162 height 48
click at [181, 295] on span "1dl rouge portugais" at bounding box center [168, 280] width 162 height 48
click at [179, 290] on span "1dl rouge portugais" at bounding box center [168, 280] width 162 height 48
click at [989, 618] on span "Add" at bounding box center [994, 625] width 25 height 16
